Goal: Check status: Check status

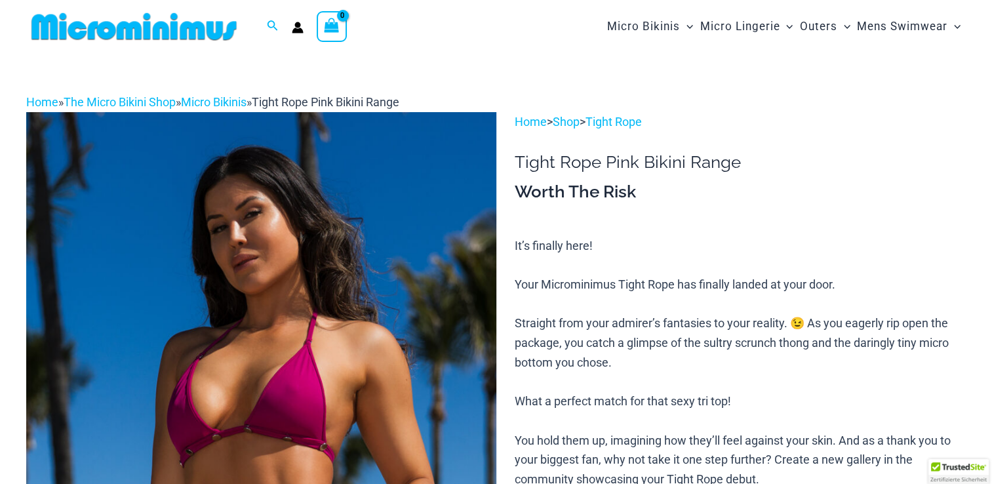
type input "**********"
click at [338, 31] on icon "View Shopping Cart, empty" at bounding box center [332, 25] width 15 height 15
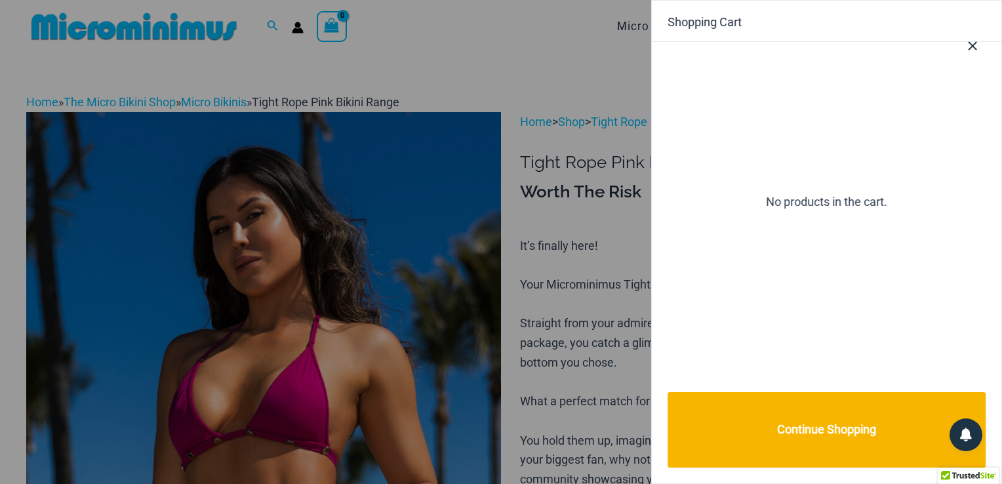
click at [974, 45] on icon "Close Cart Drawer" at bounding box center [972, 46] width 14 height 14
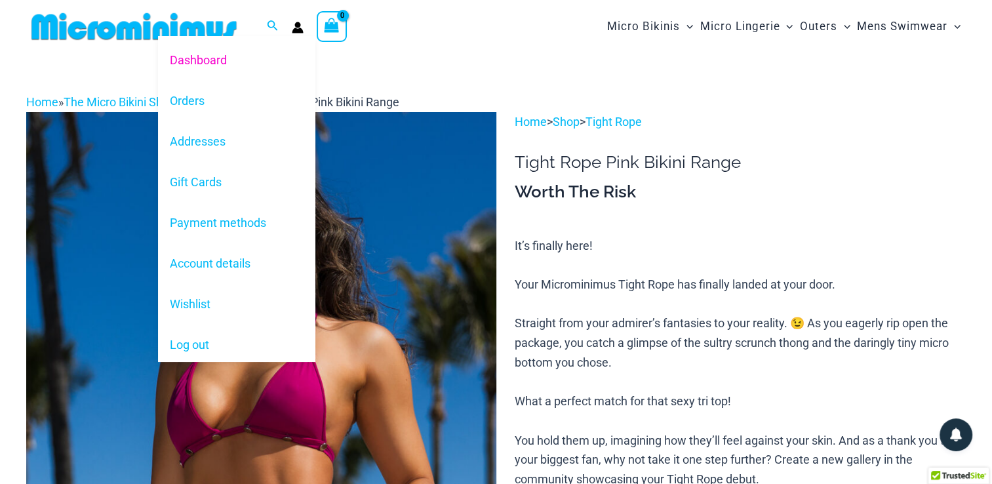
click at [294, 26] on icon "Account icon link" at bounding box center [298, 28] width 12 height 12
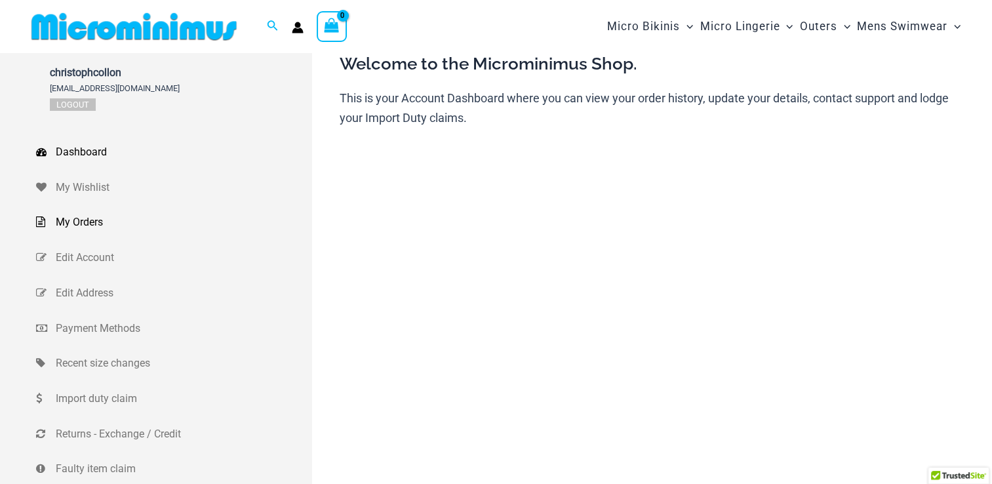
type input "**********"
click at [92, 222] on span "My Orders" at bounding box center [182, 222] width 253 height 20
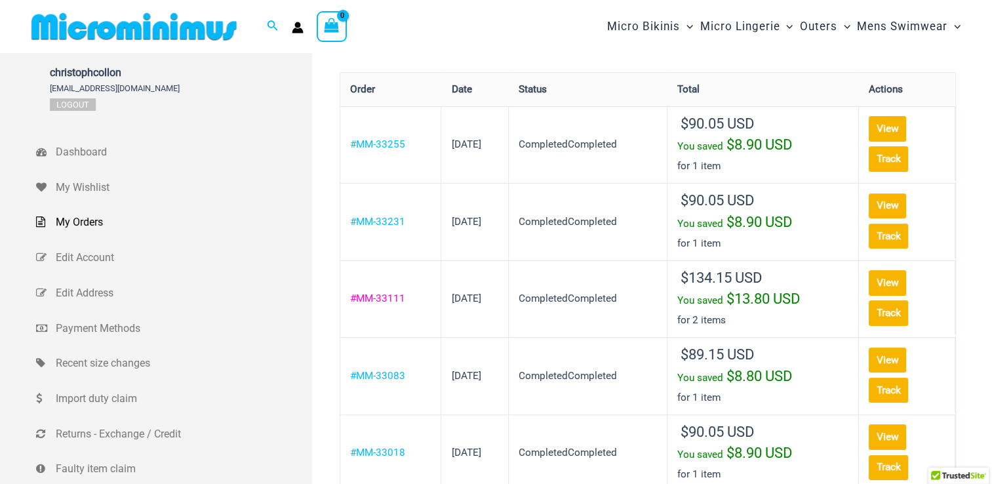
type input "**********"
click at [394, 295] on link "#MM-33111" at bounding box center [377, 298] width 55 height 12
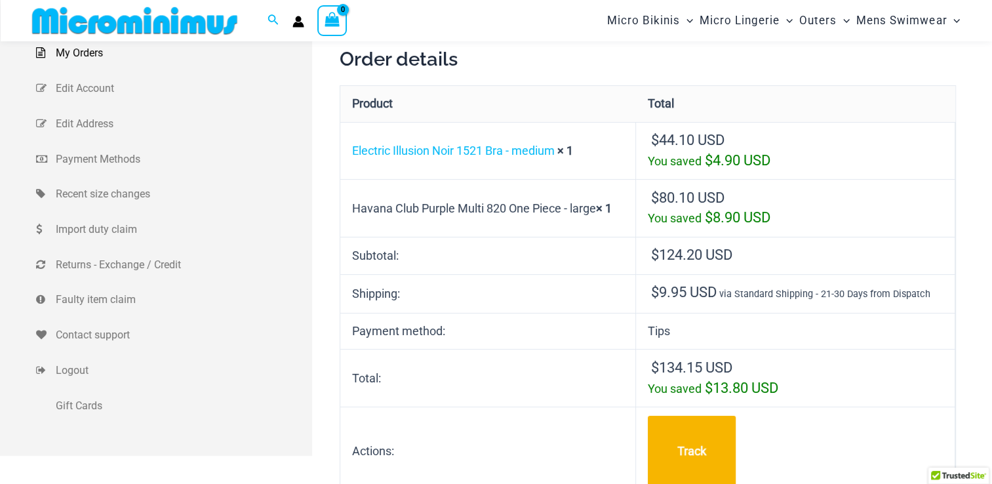
scroll to position [119, 0]
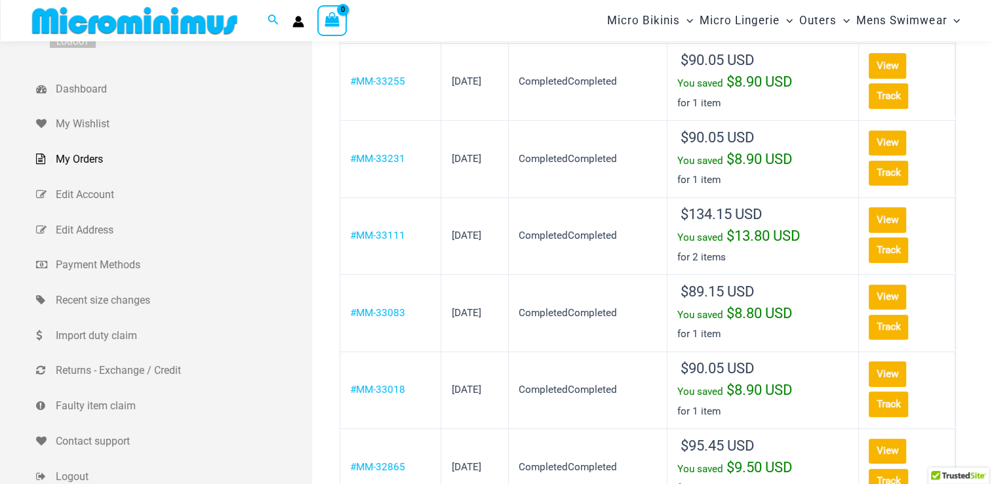
scroll to position [131, 0]
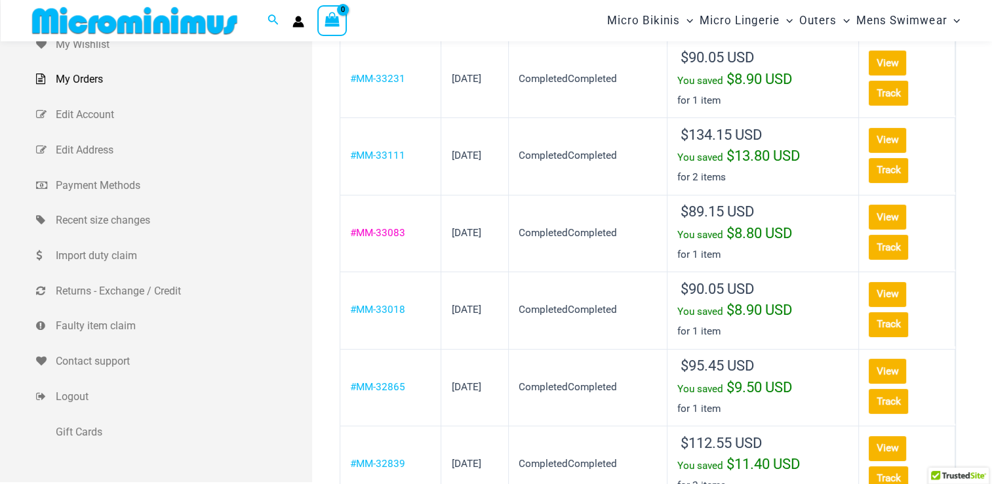
click at [386, 231] on link "#MM-33083" at bounding box center [377, 233] width 55 height 12
click at [393, 308] on link "#MM-33018" at bounding box center [377, 310] width 55 height 12
click at [393, 381] on link "#MM-32865" at bounding box center [377, 387] width 55 height 12
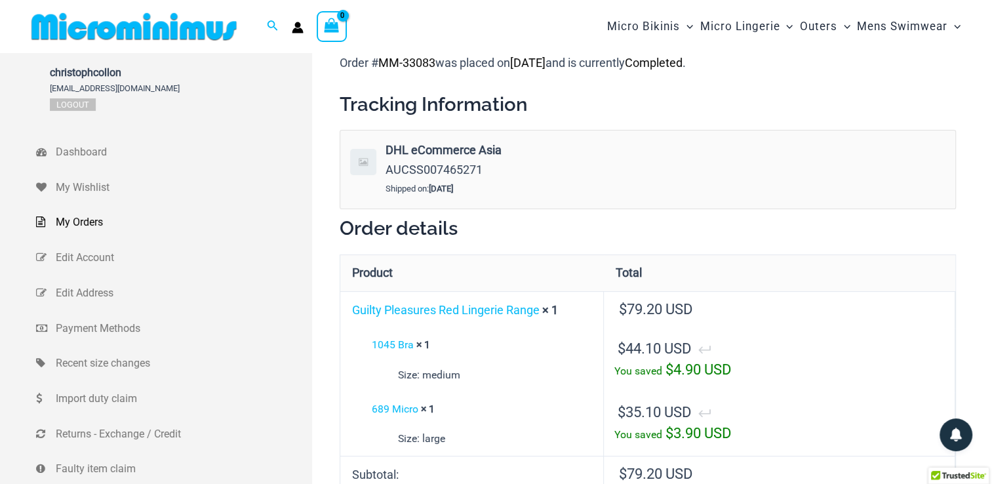
type input "**********"
drag, startPoint x: 433, startPoint y: 62, endPoint x: 368, endPoint y: 61, distance: 64.9
click at [368, 61] on p "Order # MM-33083 was placed on [DATE] and is currently Completed ." at bounding box center [648, 63] width 616 height 20
drag, startPoint x: 368, startPoint y: 61, endPoint x: 549, endPoint y: 98, distance: 184.1
click at [555, 98] on h2 "Tracking Information" at bounding box center [648, 104] width 616 height 25
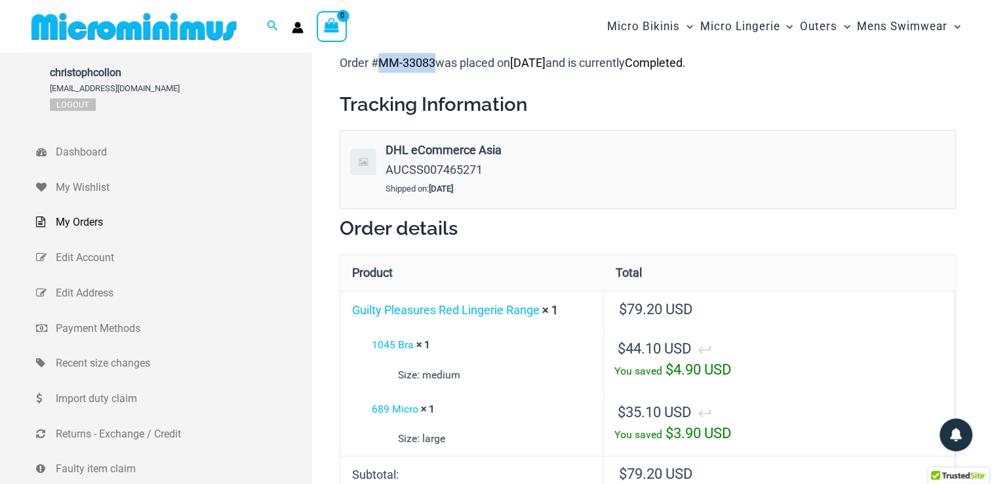
drag, startPoint x: 438, startPoint y: 60, endPoint x: 382, endPoint y: 60, distance: 55.7
click at [382, 60] on p "Order # MM-33083 was placed on August 29, 2025 and is currently Completed ." at bounding box center [648, 63] width 616 height 20
copy mark "MM-33083"
click at [393, 64] on mark "MM-33083" at bounding box center [406, 63] width 57 height 14
click at [383, 64] on mark "MM-33083" at bounding box center [406, 63] width 57 height 14
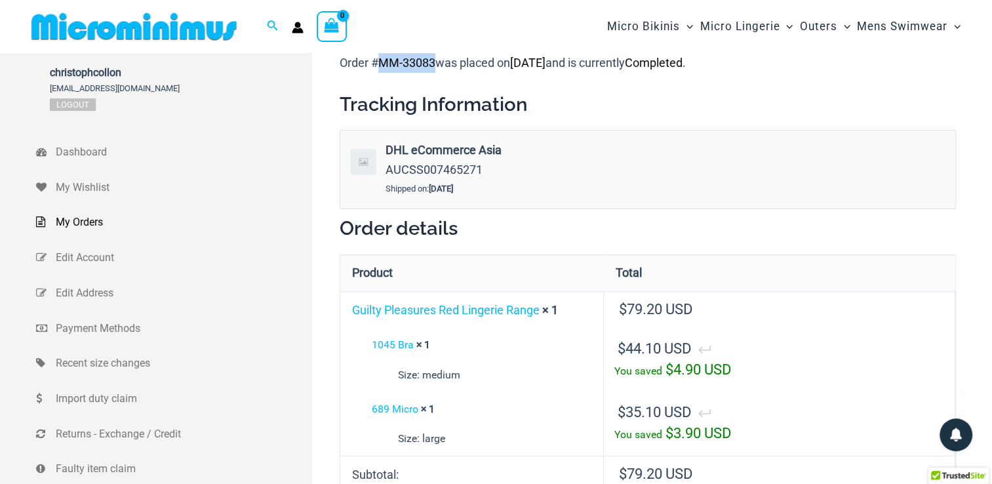
drag, startPoint x: 380, startPoint y: 62, endPoint x: 436, endPoint y: 59, distance: 55.8
click at [435, 59] on mark "MM-33083" at bounding box center [406, 63] width 57 height 14
copy mark "MM-33083"
